Goal: Task Accomplishment & Management: Manage account settings

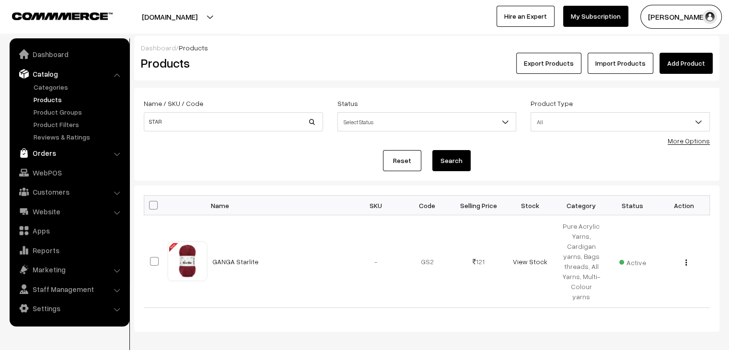
click at [47, 150] on link "Orders" at bounding box center [69, 152] width 114 height 17
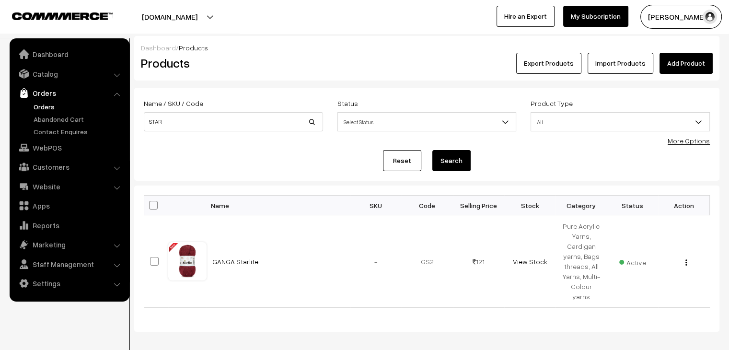
click at [48, 108] on link "Orders" at bounding box center [78, 107] width 95 height 10
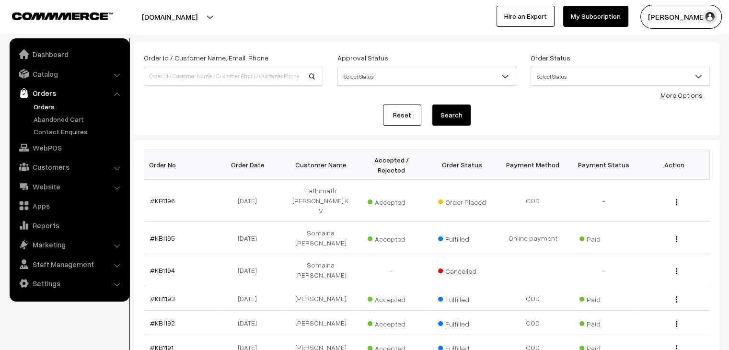
scroll to position [51, 0]
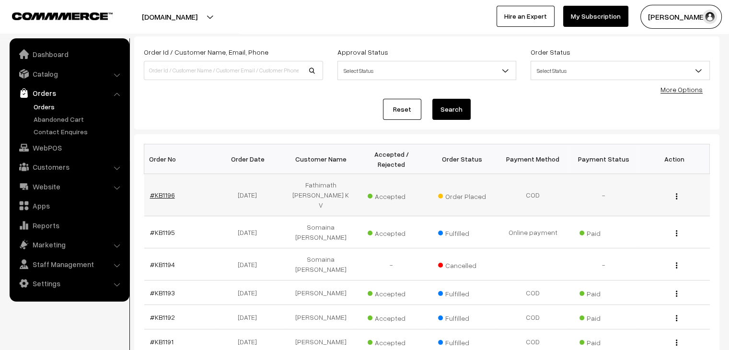
click at [164, 191] on link "#KB1196" at bounding box center [162, 195] width 25 height 8
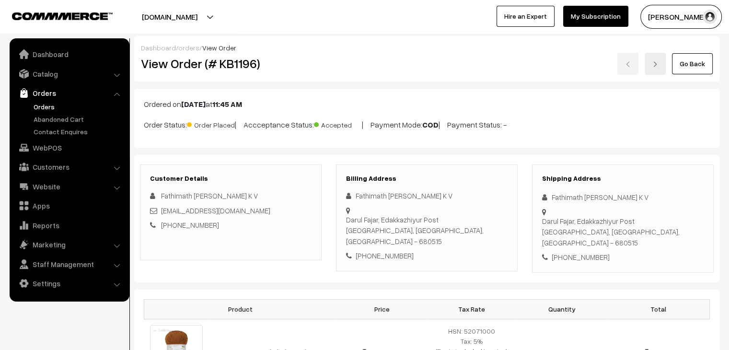
scroll to position [27, 0]
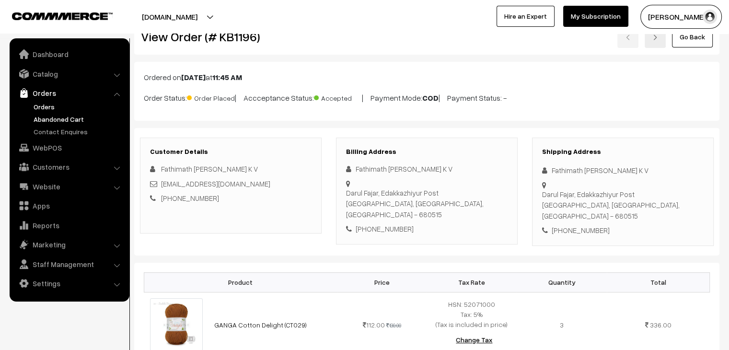
click at [78, 119] on link "Abandoned Cart" at bounding box center [78, 119] width 95 height 10
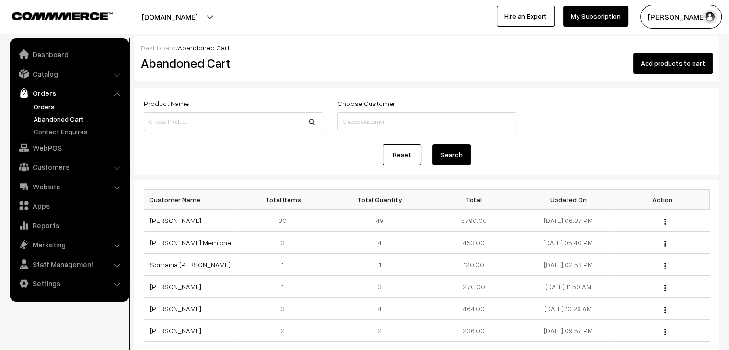
click at [50, 104] on link "Orders" at bounding box center [78, 107] width 95 height 10
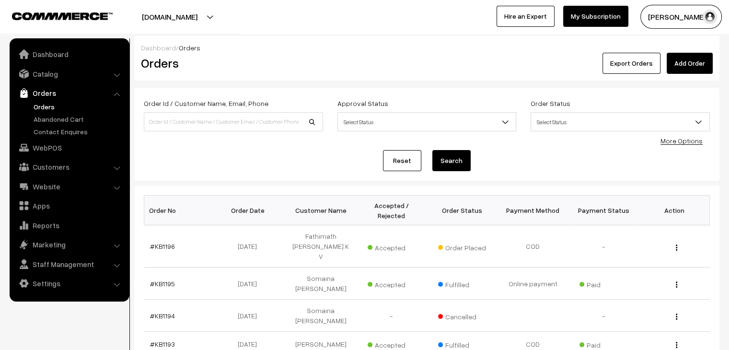
click at [44, 105] on link "Orders" at bounding box center [78, 107] width 95 height 10
click at [156, 242] on link "#KB1196" at bounding box center [162, 246] width 25 height 8
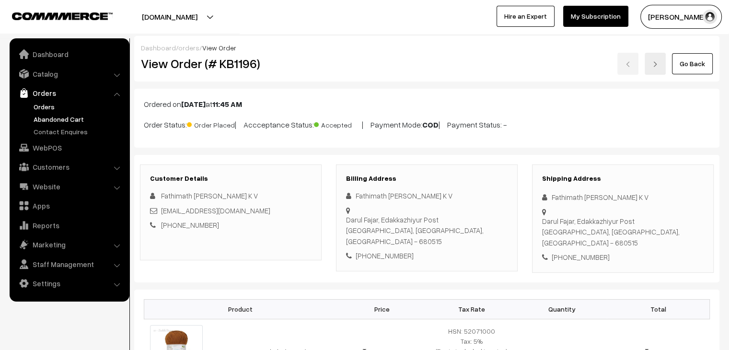
click at [71, 114] on link "Abandoned Cart" at bounding box center [78, 119] width 95 height 10
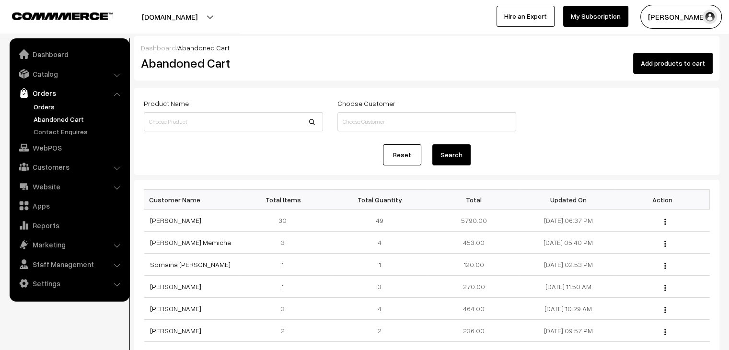
click at [48, 105] on link "Orders" at bounding box center [78, 107] width 95 height 10
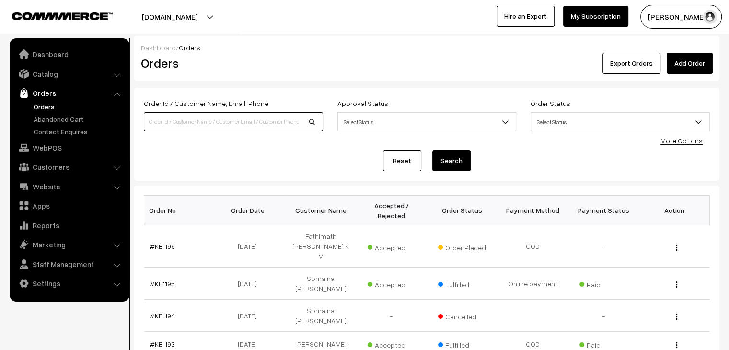
click at [197, 127] on input at bounding box center [233, 121] width 179 height 19
click at [168, 242] on link "#KB1196" at bounding box center [162, 246] width 25 height 8
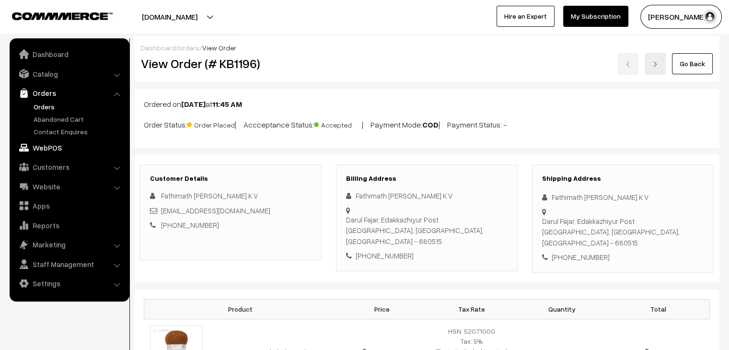
click at [66, 147] on link "WebPOS" at bounding box center [69, 147] width 114 height 17
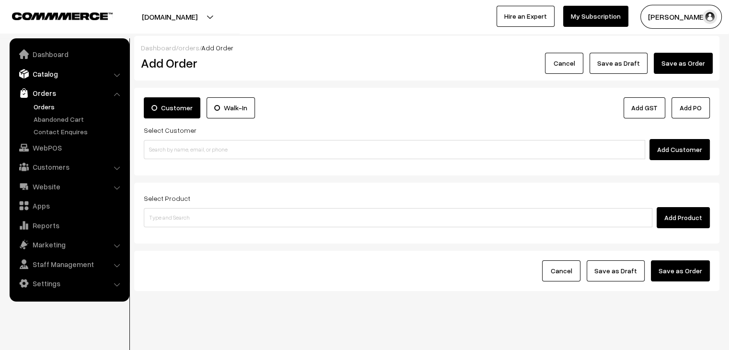
click at [49, 73] on link "Catalog" at bounding box center [69, 73] width 114 height 17
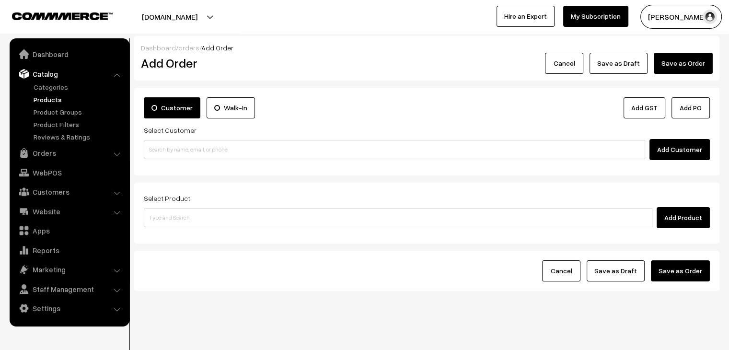
click at [52, 98] on link "Products" at bounding box center [78, 99] width 95 height 10
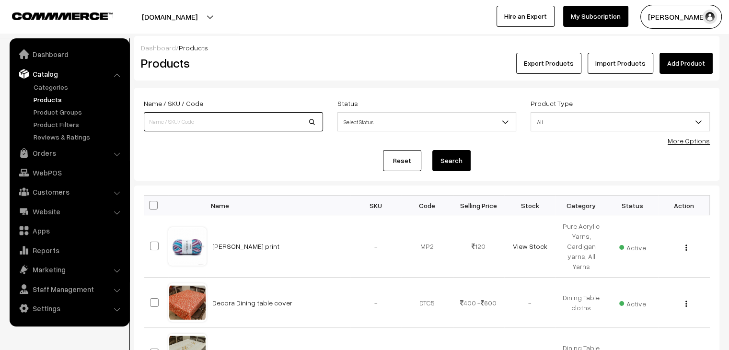
click at [244, 126] on input at bounding box center [233, 121] width 179 height 19
type input "starlite"
click at [456, 163] on button "Search" at bounding box center [452, 160] width 38 height 21
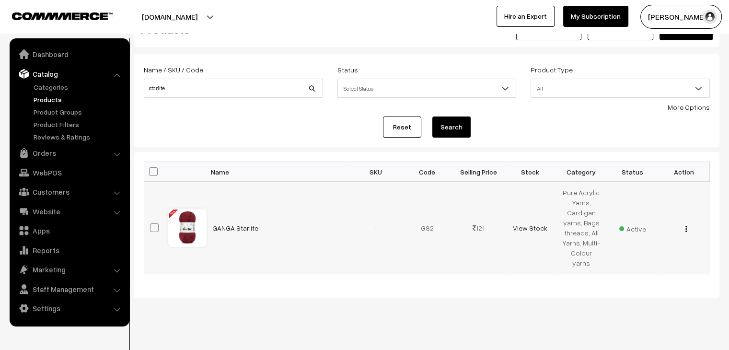
click at [686, 226] on img "button" at bounding box center [686, 229] width 1 height 6
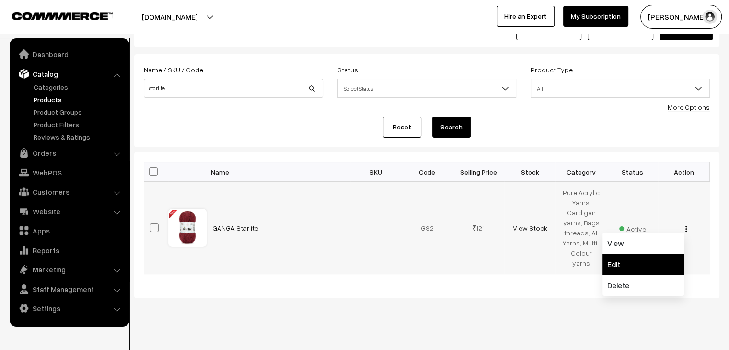
click at [645, 254] on link "Edit" at bounding box center [644, 264] width 82 height 21
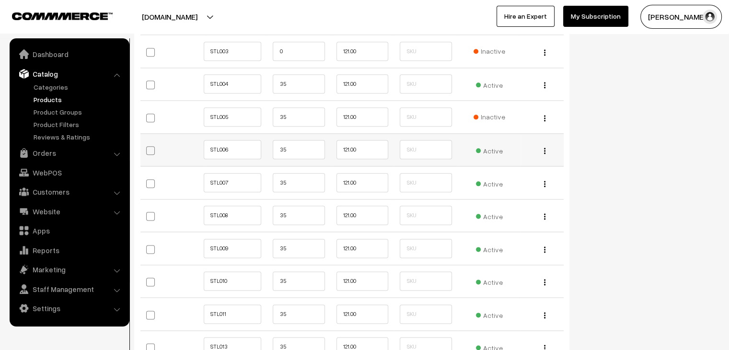
scroll to position [1151, 0]
click at [483, 118] on span "Inactive" at bounding box center [490, 118] width 32 height 10
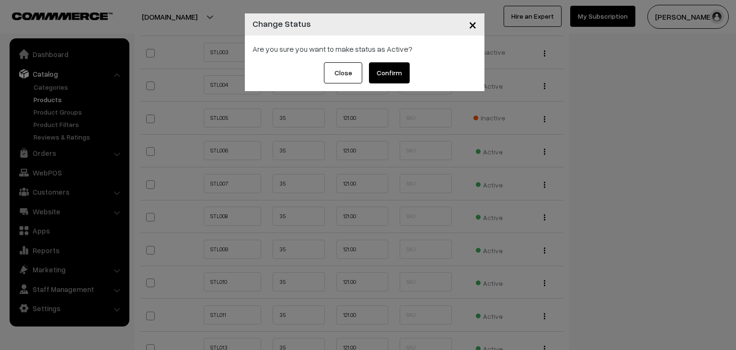
click at [391, 77] on button "Confirm" at bounding box center [389, 72] width 41 height 21
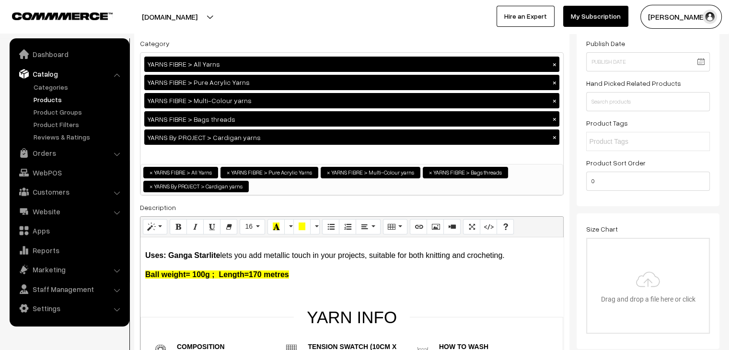
scroll to position [0, 0]
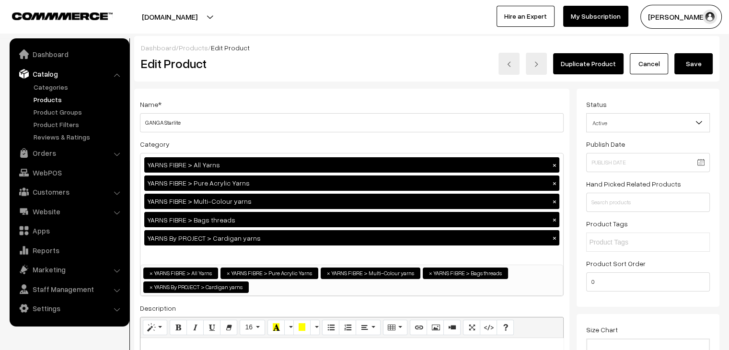
click at [681, 64] on button "Save" at bounding box center [694, 63] width 38 height 21
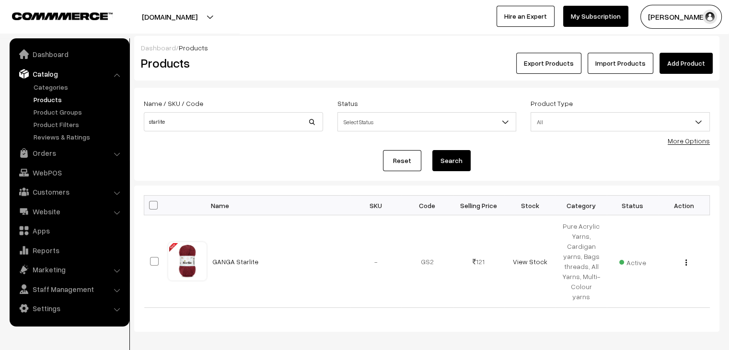
click at [59, 100] on link "Products" at bounding box center [78, 99] width 95 height 10
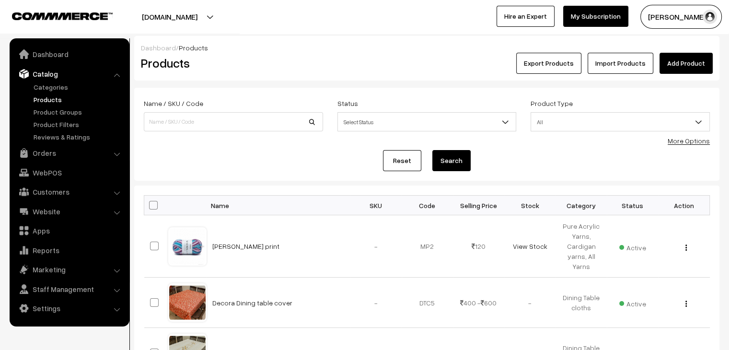
click at [40, 102] on link "Products" at bounding box center [78, 99] width 95 height 10
